Goal: Information Seeking & Learning: Stay updated

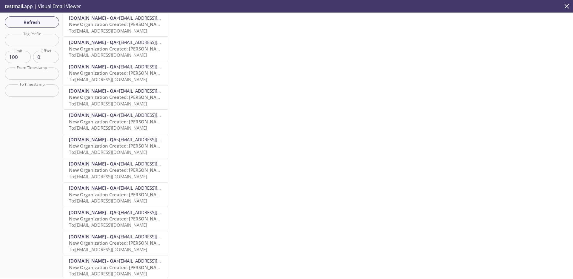
click at [128, 55] on span "To: [EMAIL_ADDRESS][DOMAIN_NAME]" at bounding box center [108, 55] width 78 height 6
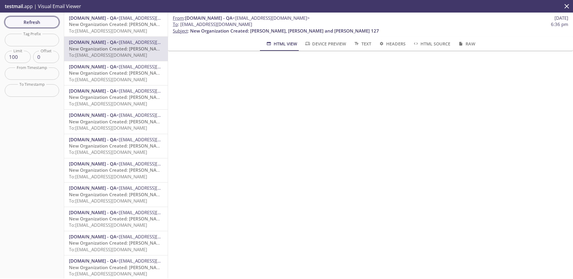
click at [55, 20] on button "Refresh" at bounding box center [32, 21] width 54 height 11
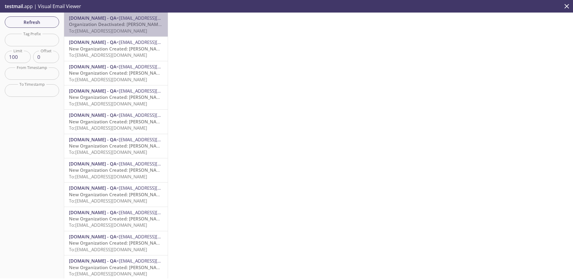
click at [126, 30] on span "To: [EMAIL_ADDRESS][DOMAIN_NAME]" at bounding box center [108, 31] width 78 height 6
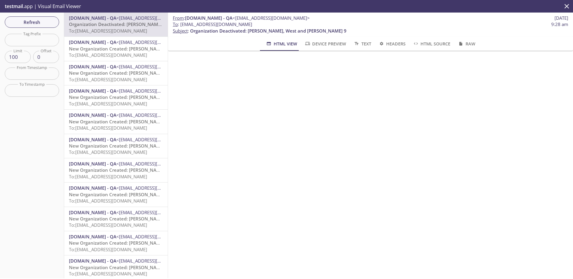
click at [98, 54] on span "To: [EMAIL_ADDRESS][DOMAIN_NAME]" at bounding box center [108, 55] width 78 height 6
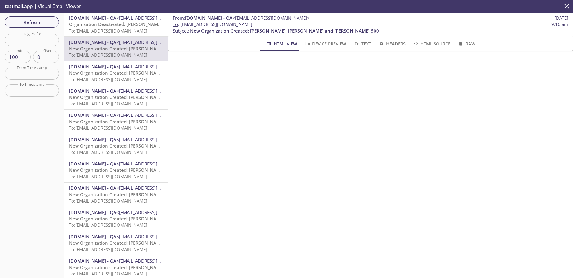
click at [117, 26] on span "Organization Deactivated: [PERSON_NAME], West and [PERSON_NAME] 9" at bounding box center [147, 24] width 156 height 6
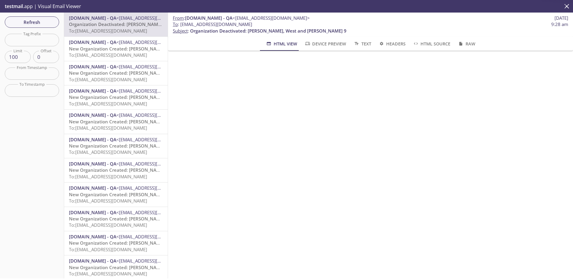
click at [29, 25] on span "Refresh" at bounding box center [32, 22] width 45 height 8
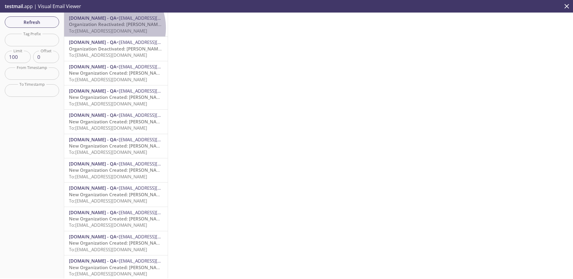
click at [110, 28] on span "To: [EMAIL_ADDRESS][DOMAIN_NAME]" at bounding box center [108, 31] width 78 height 6
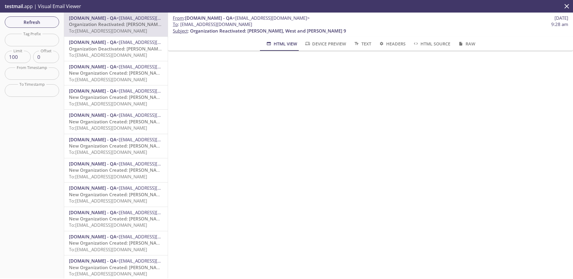
click at [114, 50] on span "Organization Deactivated: [PERSON_NAME], West and [PERSON_NAME] 9" at bounding box center [147, 49] width 156 height 6
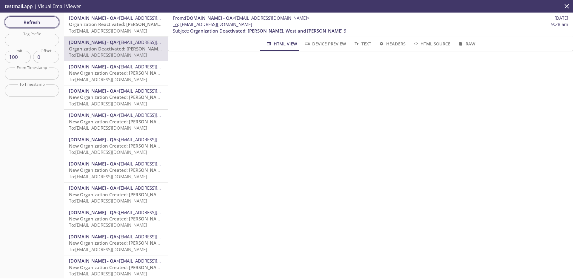
click at [46, 20] on span "Refresh" at bounding box center [32, 22] width 45 height 8
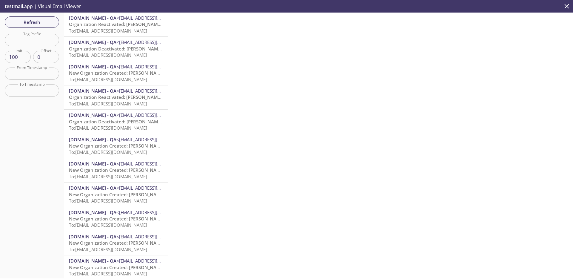
click at [115, 21] on span "Organization Reactivated: [PERSON_NAME] and [PERSON_NAME] 723" at bounding box center [143, 24] width 148 height 6
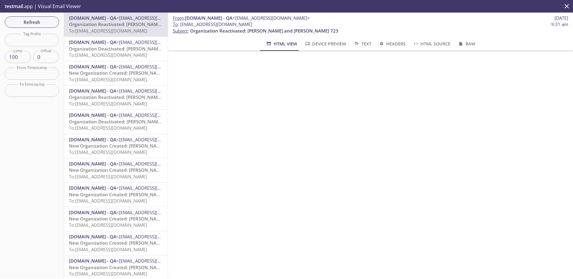
click at [115, 45] on span "[DOMAIN_NAME] - QA <[EMAIL_ADDRESS][DOMAIN_NAME]>" at bounding box center [116, 42] width 94 height 6
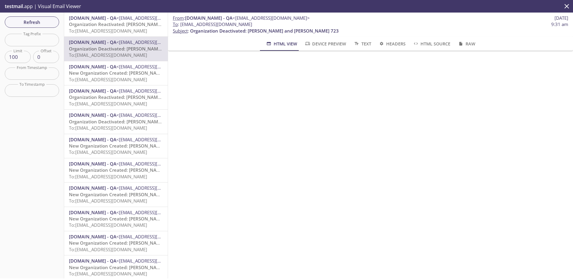
click at [566, 8] on icon "close" at bounding box center [566, 6] width 8 height 8
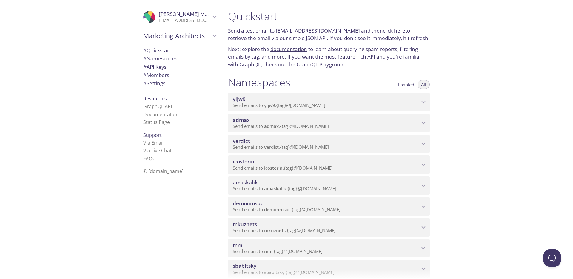
click at [268, 122] on span "admax" at bounding box center [326, 120] width 187 height 7
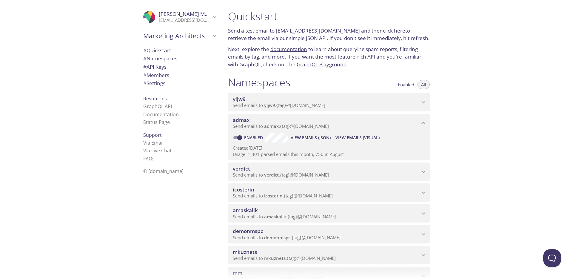
click at [365, 142] on button "View Emails (Visual)" at bounding box center [357, 138] width 49 height 10
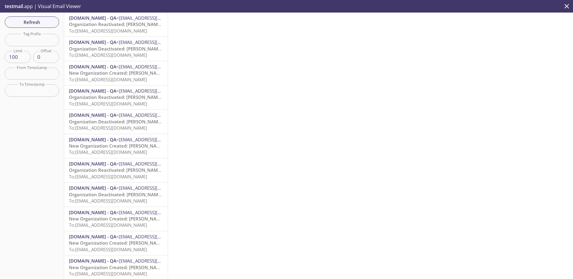
click at [135, 31] on span "To: [EMAIL_ADDRESS][DOMAIN_NAME]" at bounding box center [108, 31] width 78 height 6
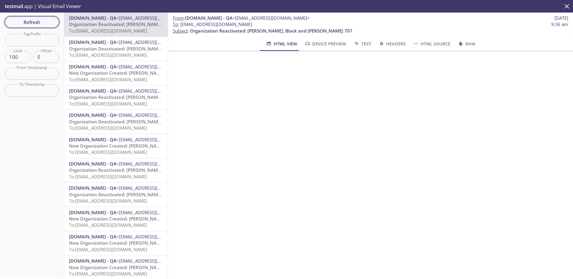
click at [50, 22] on span "Refresh" at bounding box center [32, 22] width 45 height 8
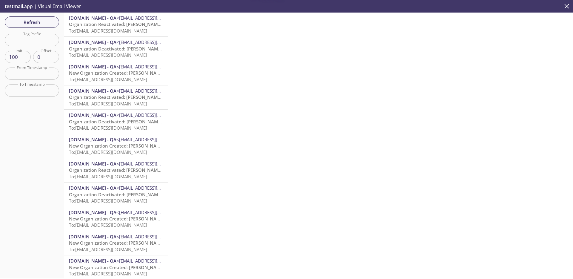
click at [133, 30] on span "To: [EMAIL_ADDRESS][DOMAIN_NAME]" at bounding box center [108, 31] width 78 height 6
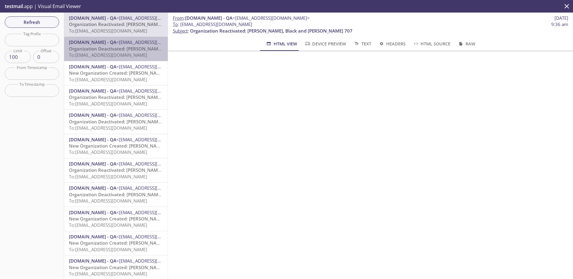
click at [133, 47] on span "Organization Deactivated: [PERSON_NAME], Black and [PERSON_NAME] 707" at bounding box center [150, 49] width 163 height 6
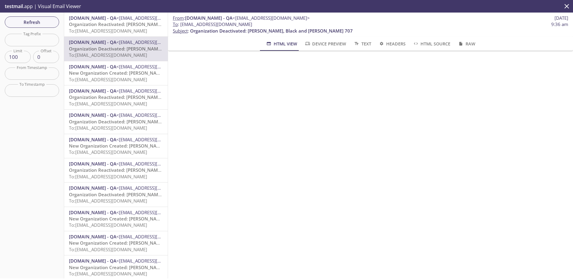
click at [134, 75] on span "New Organization Created: [PERSON_NAME], [PERSON_NAME] and Cook 959" at bounding box center [151, 73] width 164 height 6
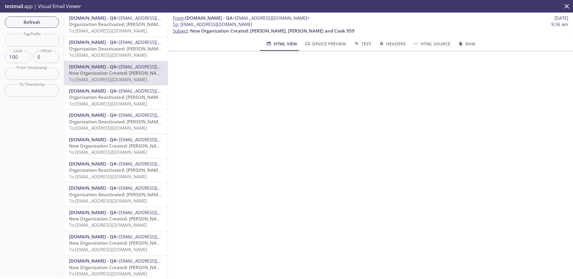
click at [126, 29] on span "To: [EMAIL_ADDRESS][DOMAIN_NAME]" at bounding box center [108, 31] width 78 height 6
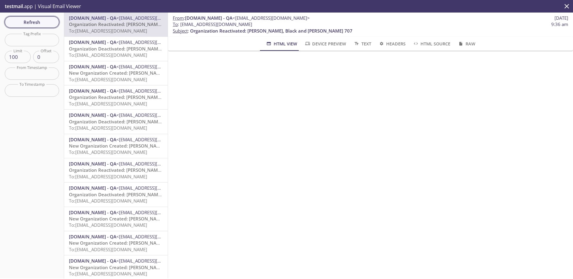
click at [44, 24] on span "Refresh" at bounding box center [32, 22] width 45 height 8
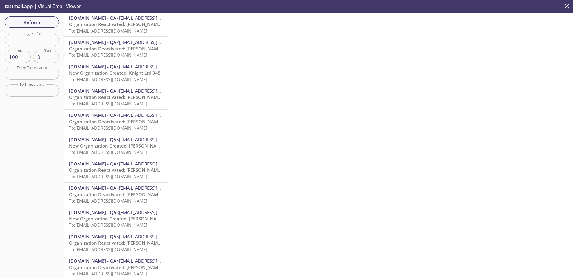
click at [101, 49] on span "Organization Deactivated: [PERSON_NAME], [PERSON_NAME] and [PERSON_NAME] 85" at bounding box center [161, 49] width 184 height 6
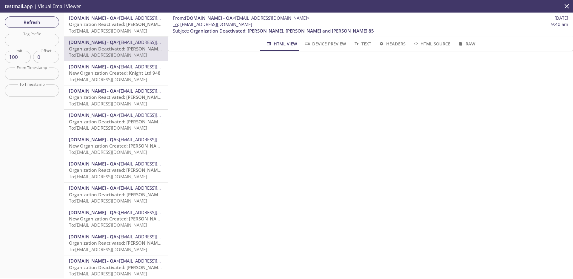
click at [105, 68] on span "[DOMAIN_NAME] - QA" at bounding box center [92, 67] width 47 height 6
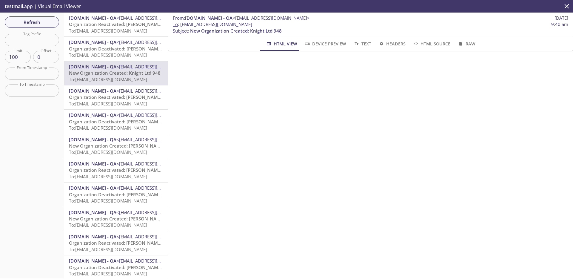
click at [109, 54] on span "To: [EMAIL_ADDRESS][DOMAIN_NAME]" at bounding box center [108, 55] width 78 height 6
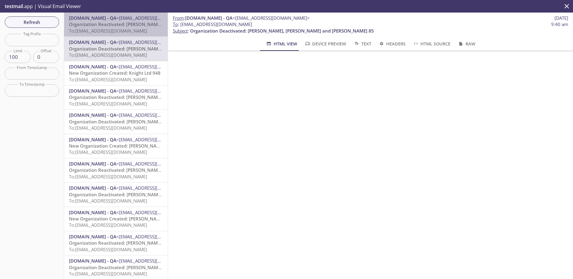
click at [117, 28] on span "To: [EMAIL_ADDRESS][DOMAIN_NAME]" at bounding box center [108, 31] width 78 height 6
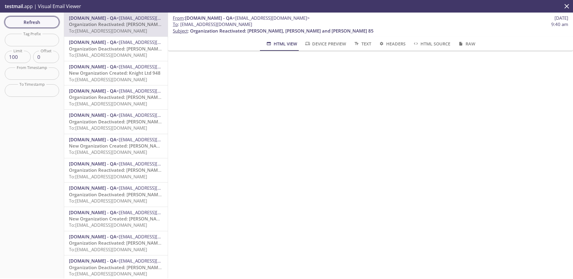
click at [46, 23] on span "Refresh" at bounding box center [32, 22] width 45 height 8
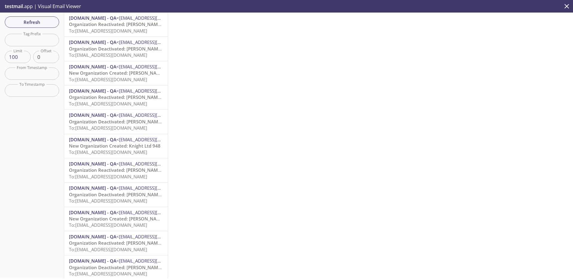
click at [135, 79] on span "To: [EMAIL_ADDRESS][DOMAIN_NAME]" at bounding box center [108, 79] width 78 height 6
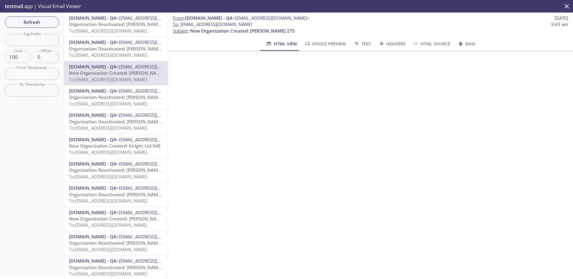
click at [133, 52] on span "To: [EMAIL_ADDRESS][DOMAIN_NAME]" at bounding box center [108, 55] width 78 height 6
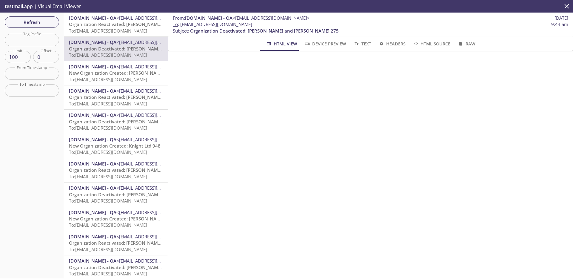
click at [132, 33] on span "To: [EMAIL_ADDRESS][DOMAIN_NAME]" at bounding box center [108, 31] width 78 height 6
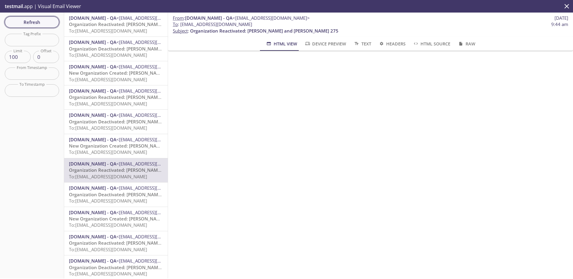
click at [46, 20] on span "Refresh" at bounding box center [32, 22] width 45 height 8
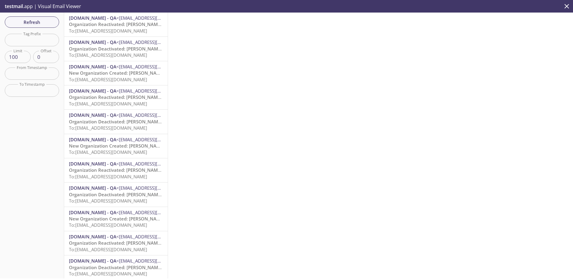
click at [115, 51] on span "Organization Deactivated: [PERSON_NAME] Inc 757" at bounding box center [124, 49] width 110 height 6
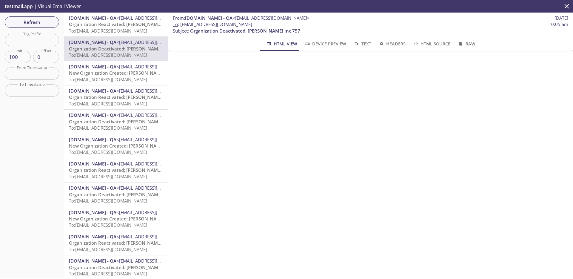
click at [50, 23] on span "Refresh" at bounding box center [32, 22] width 45 height 8
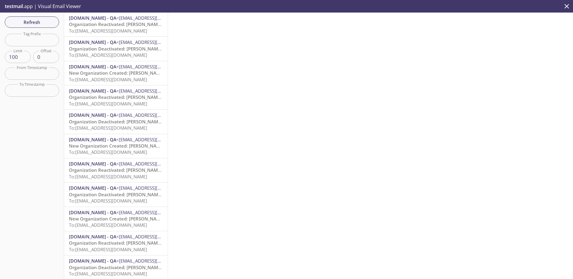
click at [117, 31] on span "To: [EMAIL_ADDRESS][DOMAIN_NAME]" at bounding box center [108, 31] width 78 height 6
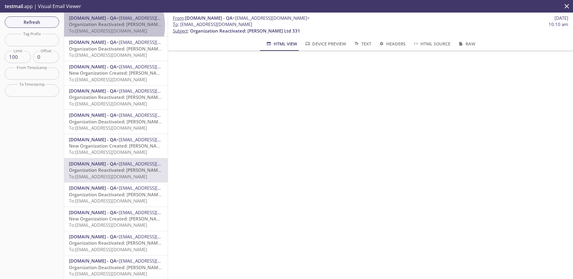
click at [106, 25] on span "Organization Reactivated: [PERSON_NAME] 832" at bounding box center [120, 24] width 102 height 6
